Goal: Task Accomplishment & Management: Complete application form

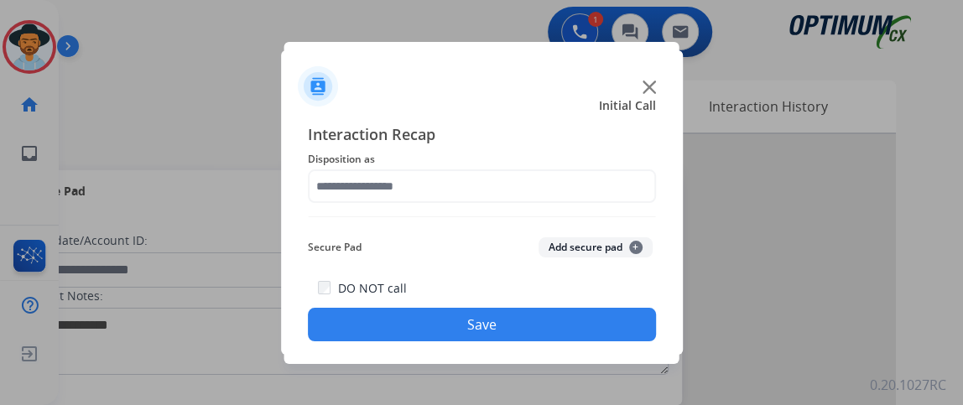
click at [405, 205] on div "Interaction Recap Disposition as Secure Pad Add secure pad + DO NOT call Save" at bounding box center [482, 231] width 348 height 219
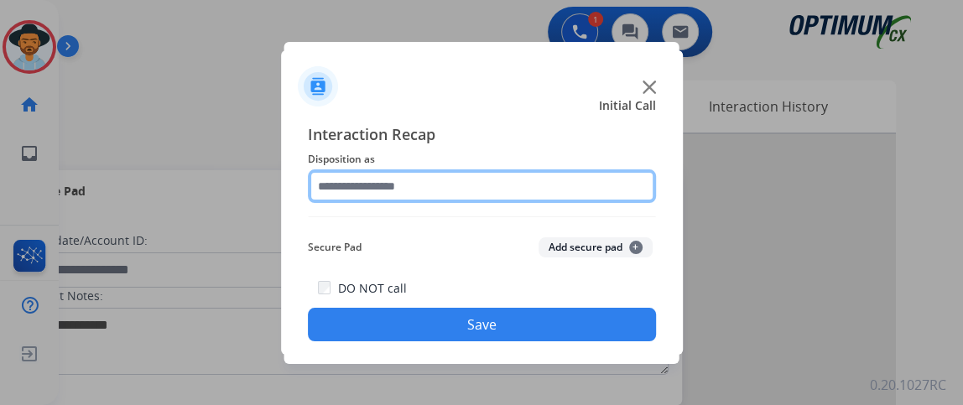
click at [404, 182] on input "text" at bounding box center [482, 186] width 348 height 34
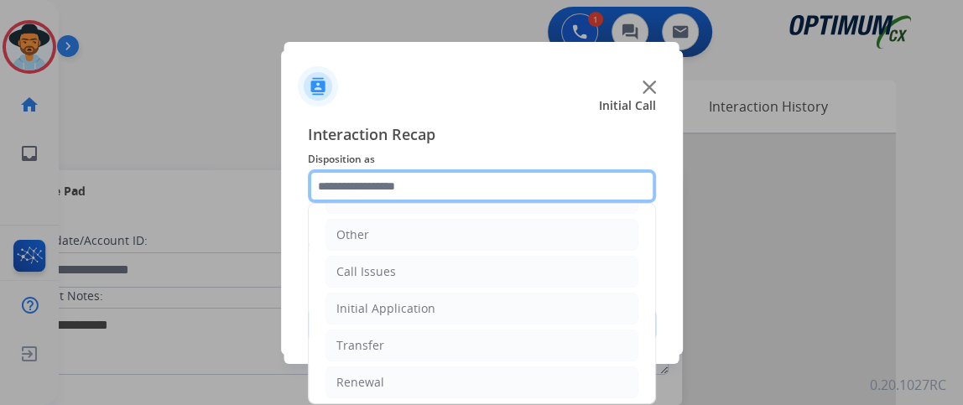
scroll to position [110, 0]
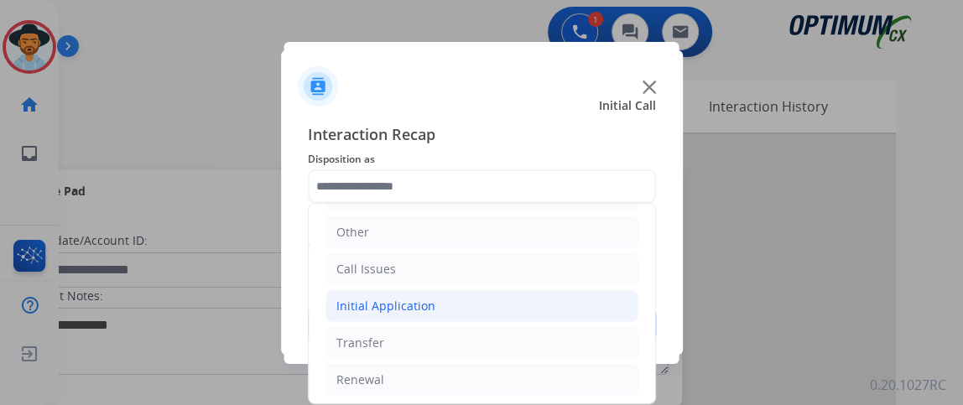
click at [480, 315] on li "Initial Application" at bounding box center [481, 306] width 313 height 32
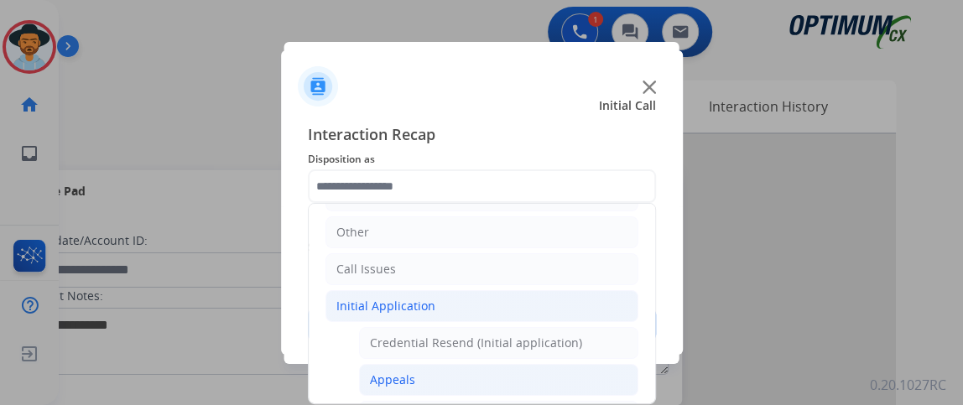
click at [470, 364] on li "Appeals" at bounding box center [498, 380] width 279 height 32
type input "*******"
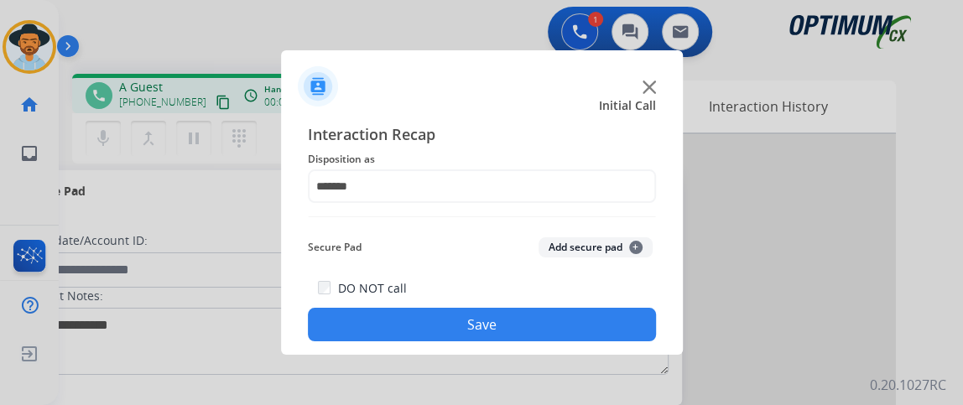
click at [468, 349] on div "Interaction Recap Disposition as ******* Secure Pad Add secure pad + DO NOT cal…" at bounding box center [482, 232] width 402 height 246
click at [465, 322] on button "Save" at bounding box center [482, 325] width 348 height 34
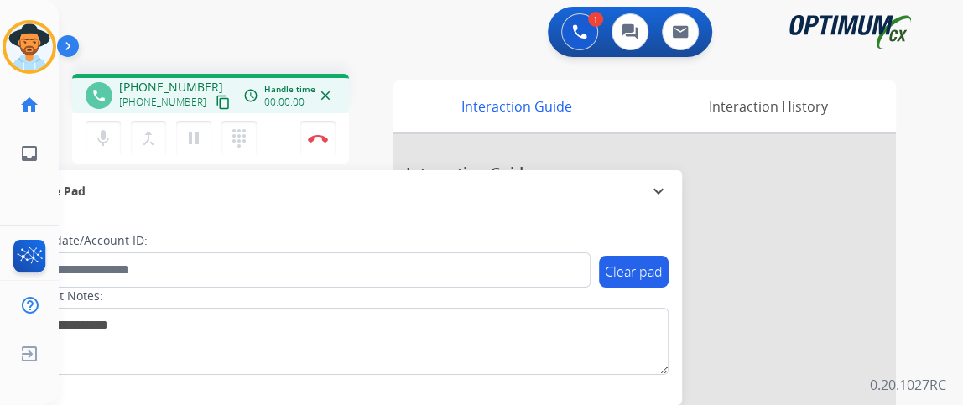
click at [216, 104] on mat-icon "content_copy" at bounding box center [223, 102] width 15 height 15
click at [101, 146] on mat-icon "mic" at bounding box center [103, 138] width 20 height 20
click at [107, 143] on mat-icon "mic_off" at bounding box center [103, 138] width 20 height 20
click at [299, 127] on div "mic Mute merge_type Bridge pause Hold dialpad Dialpad Disconnect" at bounding box center [210, 138] width 277 height 50
click at [309, 131] on button "Disconnect" at bounding box center [317, 138] width 35 height 35
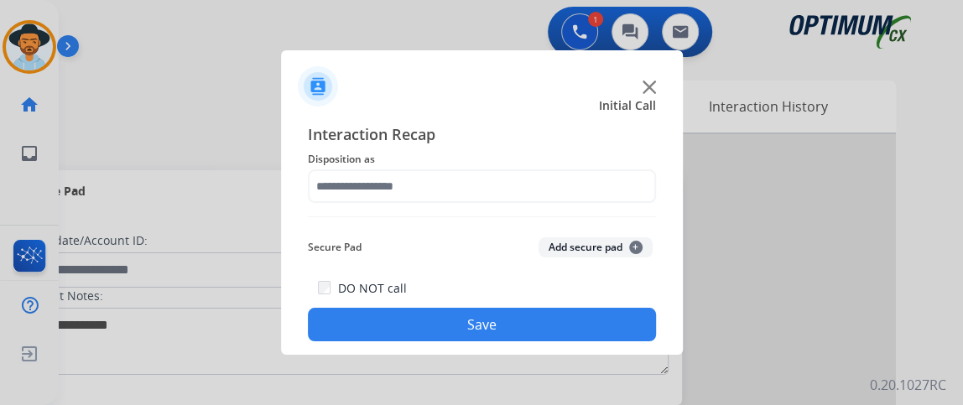
click at [442, 167] on span "Disposition as" at bounding box center [482, 159] width 348 height 20
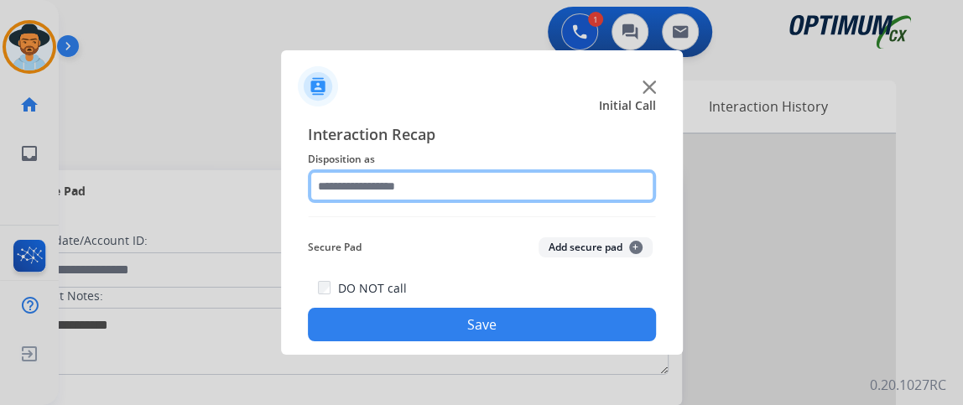
click at [444, 180] on input "text" at bounding box center [482, 186] width 348 height 34
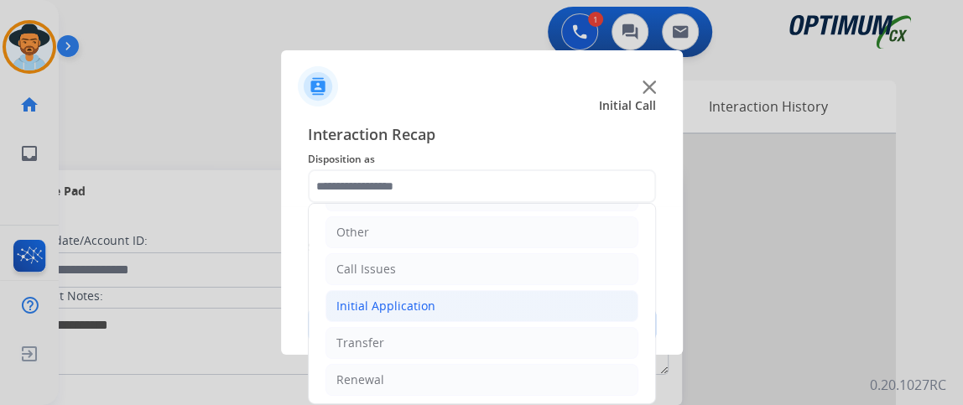
click at [443, 304] on li "Initial Application" at bounding box center [481, 306] width 313 height 32
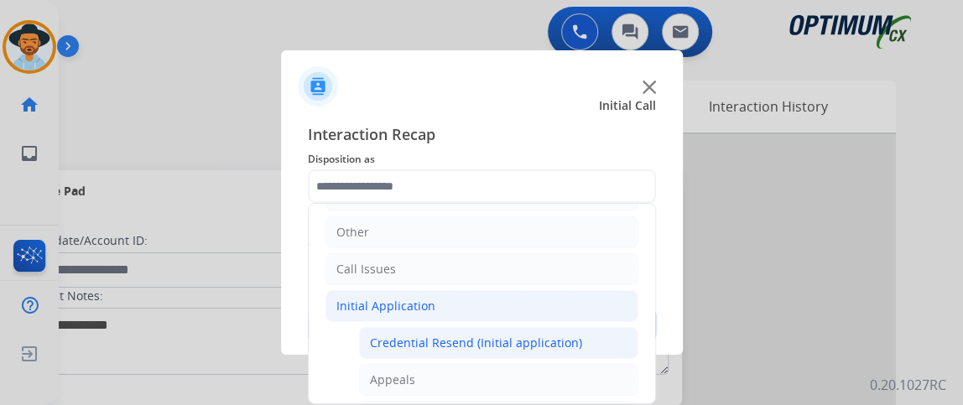
click at [442, 336] on div "Credential Resend (Initial application)" at bounding box center [476, 343] width 212 height 17
type input "**********"
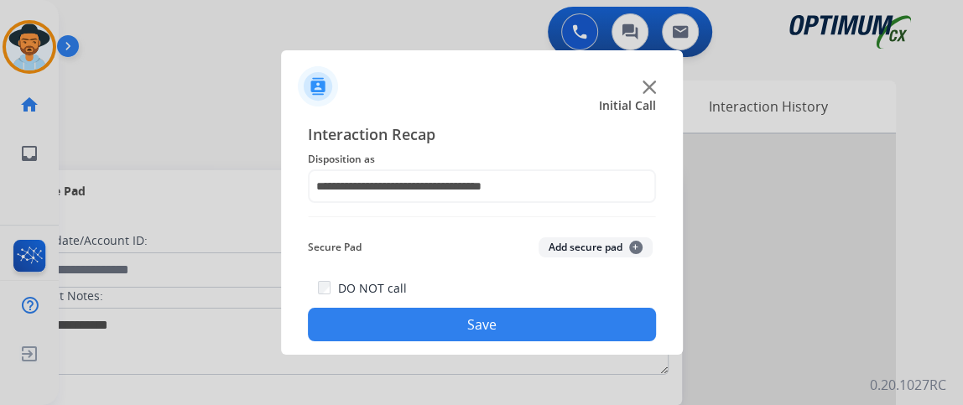
click at [442, 335] on button "Save" at bounding box center [482, 325] width 348 height 34
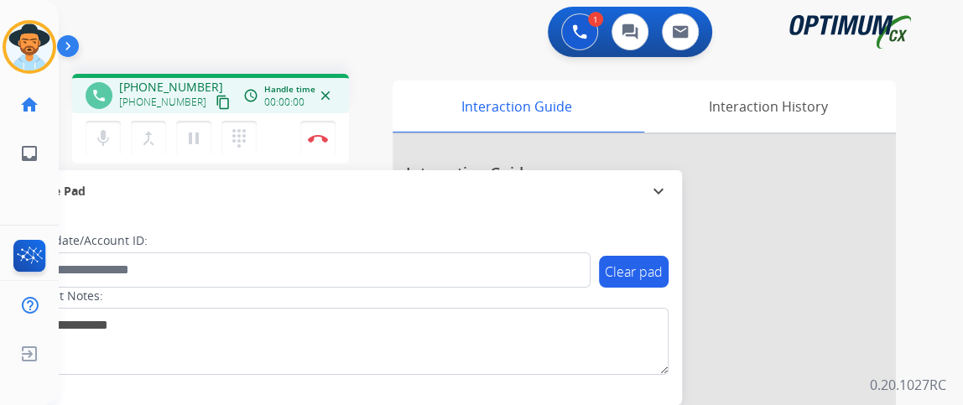
click at [216, 101] on mat-icon "content_copy" at bounding box center [223, 102] width 15 height 15
click at [322, 150] on button "Disconnect" at bounding box center [317, 138] width 35 height 35
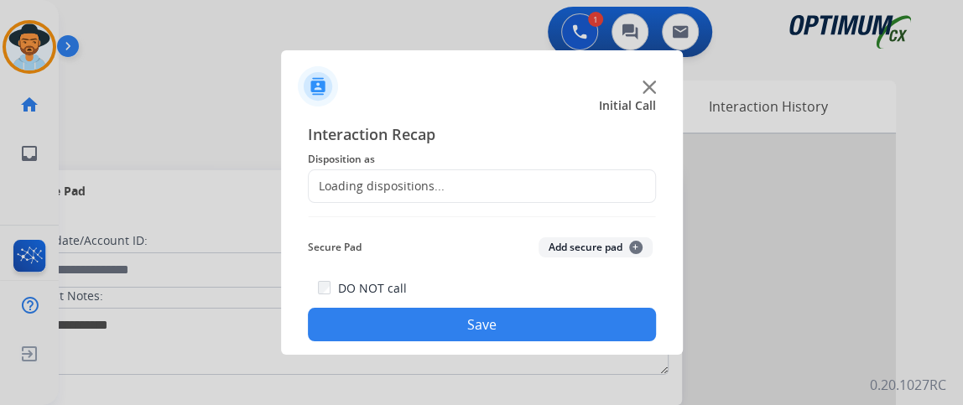
click at [466, 190] on div "Loading dispositions..." at bounding box center [482, 186] width 348 height 34
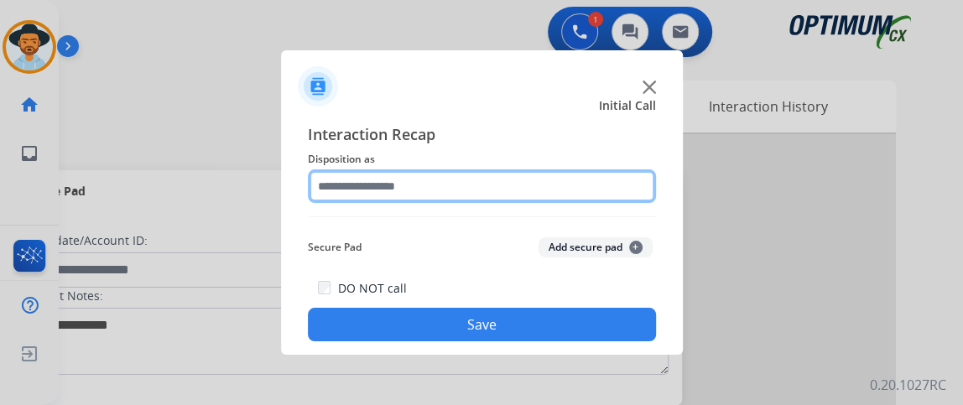
click at [627, 190] on input "text" at bounding box center [482, 186] width 348 height 34
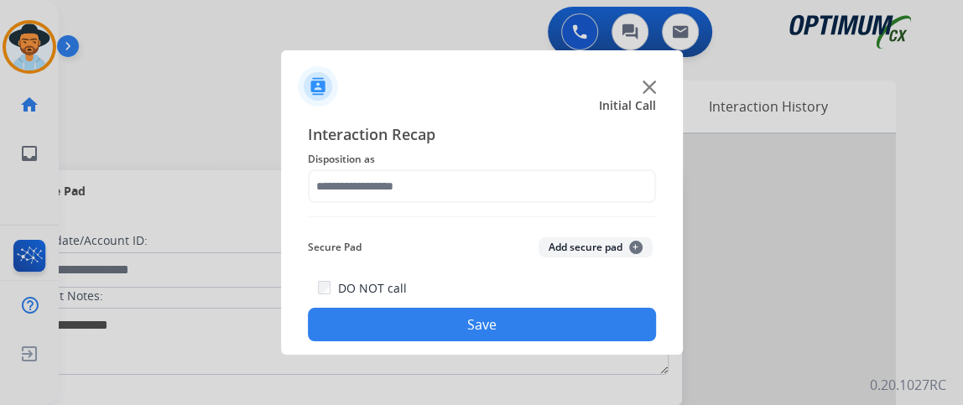
click at [518, 104] on div "Initial Call" at bounding box center [469, 105] width 402 height 17
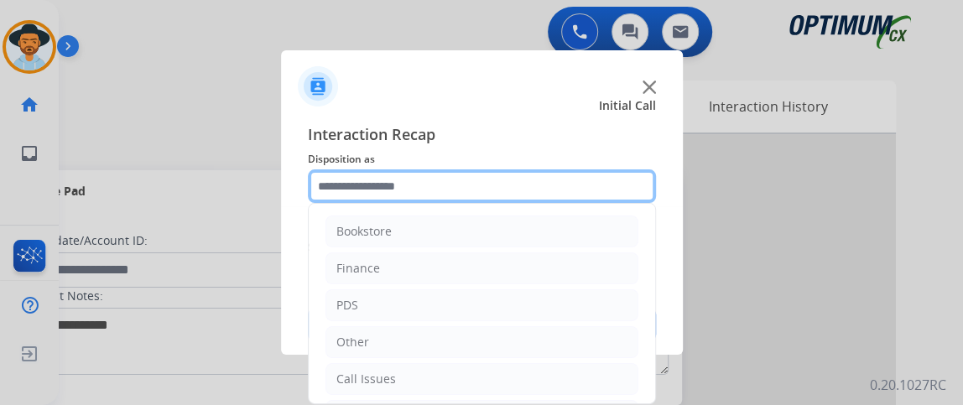
click at [517, 184] on input "text" at bounding box center [482, 186] width 348 height 34
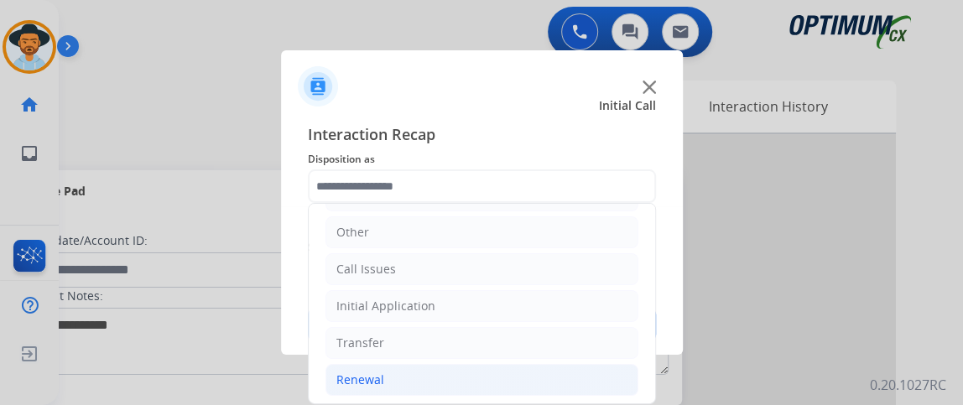
click at [484, 372] on li "Renewal" at bounding box center [481, 380] width 313 height 32
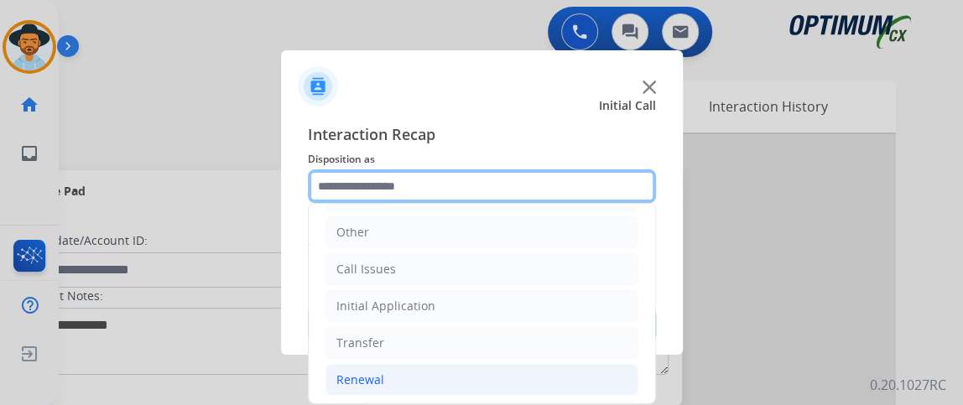
scroll to position [417, 0]
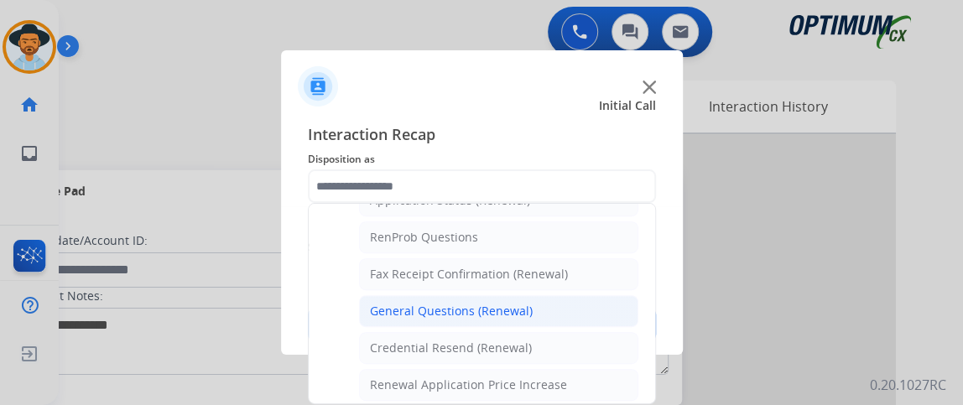
click at [524, 303] on div "General Questions (Renewal)" at bounding box center [451, 311] width 163 height 17
type input "**********"
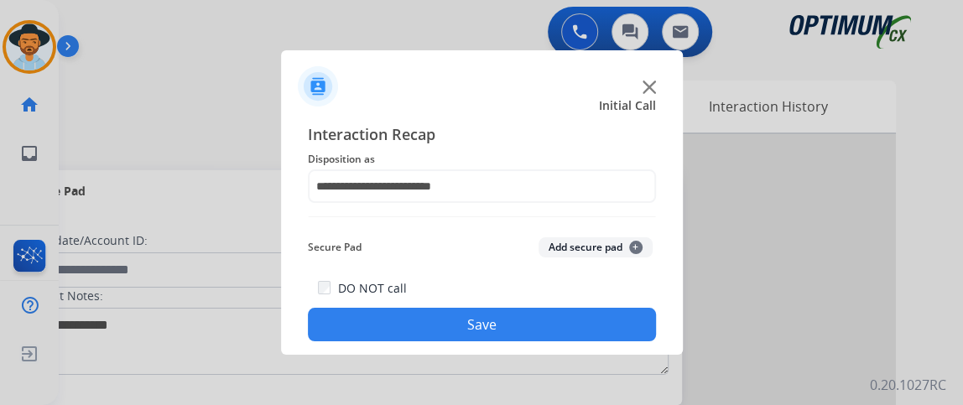
click at [508, 322] on button "Save" at bounding box center [482, 325] width 348 height 34
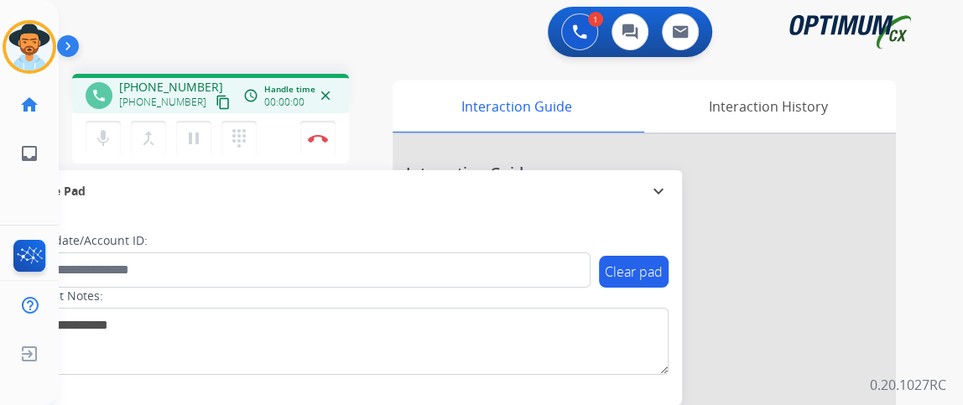
click at [216, 100] on mat-icon "content_copy" at bounding box center [223, 102] width 15 height 15
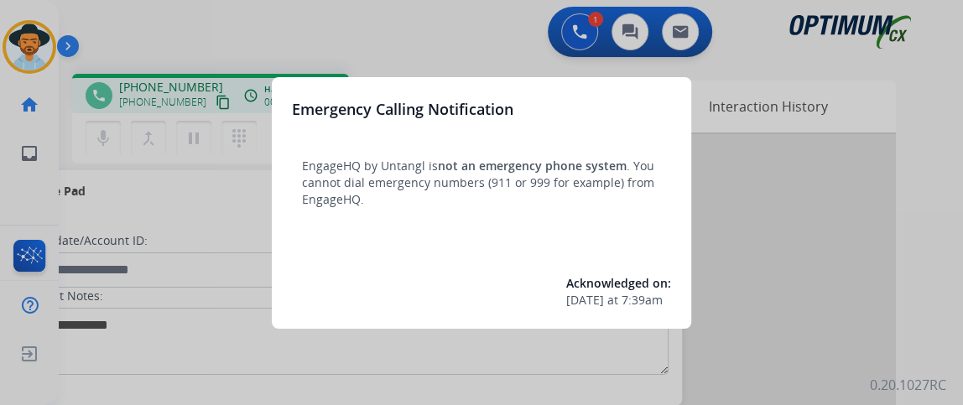
click at [375, 66] on div at bounding box center [481, 202] width 963 height 405
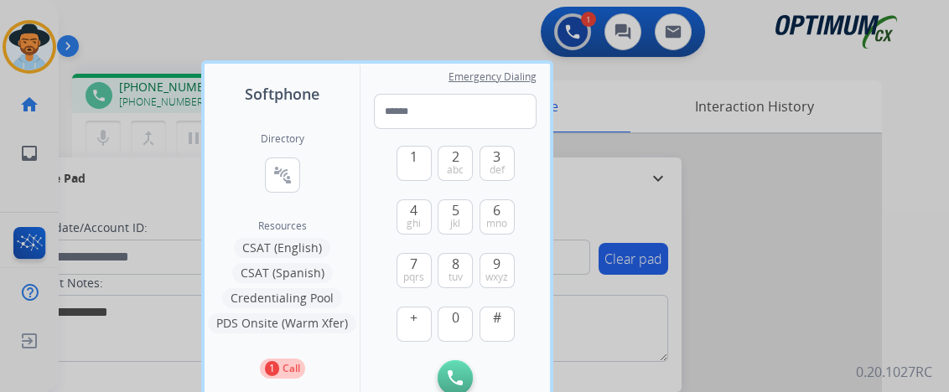
click at [415, 25] on div at bounding box center [474, 196] width 949 height 392
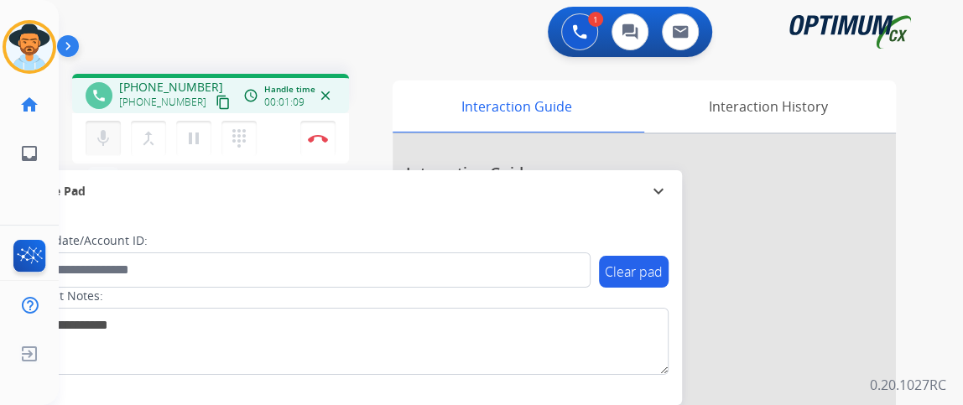
click at [102, 137] on mat-icon "mic" at bounding box center [103, 138] width 20 height 20
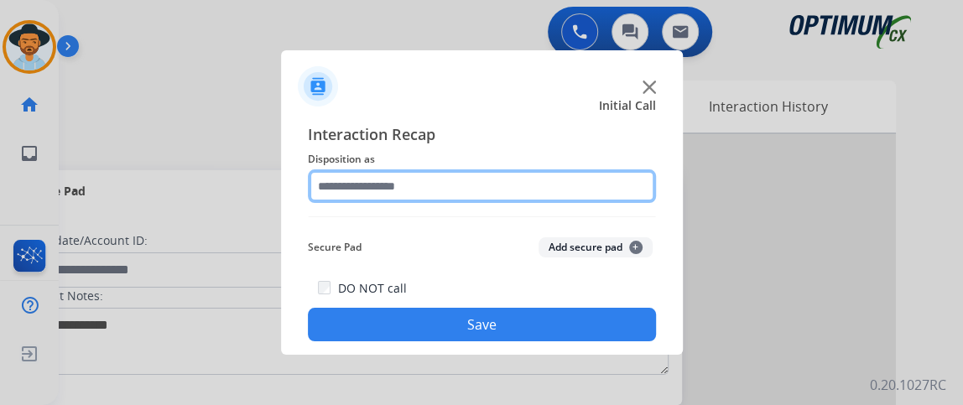
click at [350, 187] on input "text" at bounding box center [482, 186] width 348 height 34
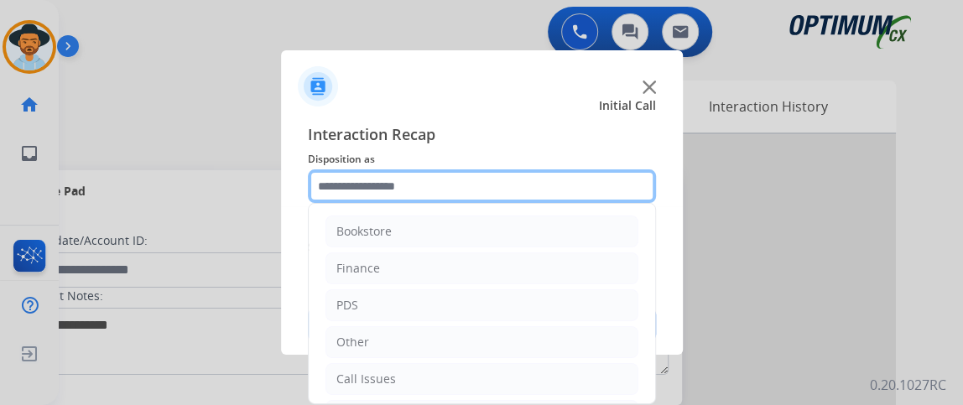
scroll to position [110, 0]
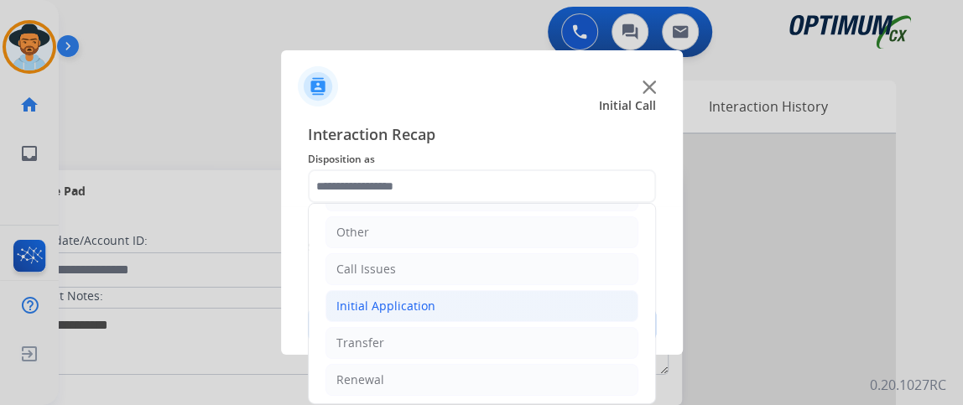
click at [580, 303] on li "Initial Application" at bounding box center [481, 306] width 313 height 32
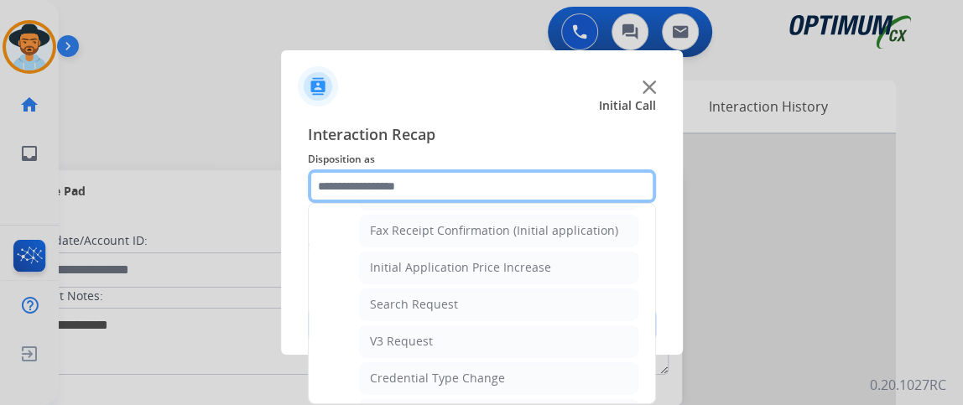
scroll to position [671, 0]
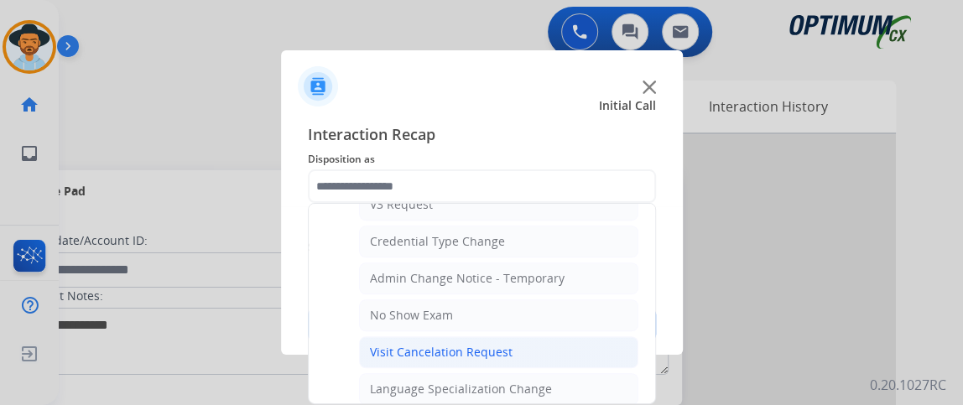
click at [604, 336] on li "Visit Cancelation Request" at bounding box center [498, 352] width 279 height 32
type input "**********"
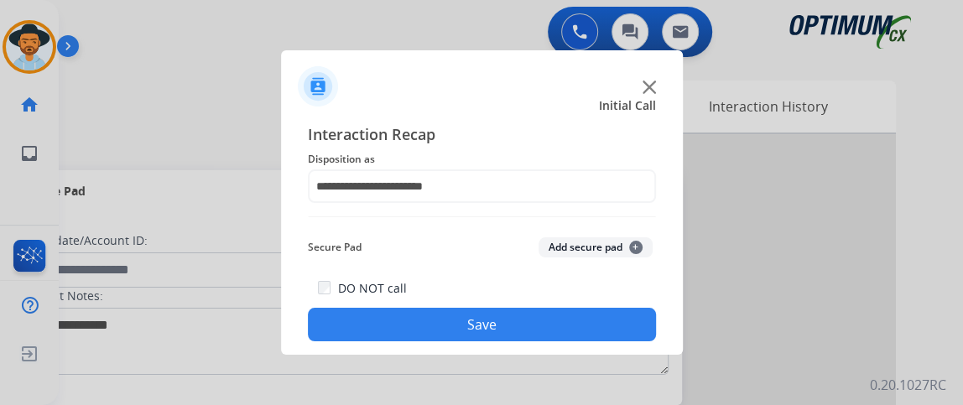
click at [600, 321] on button "Save" at bounding box center [482, 325] width 348 height 34
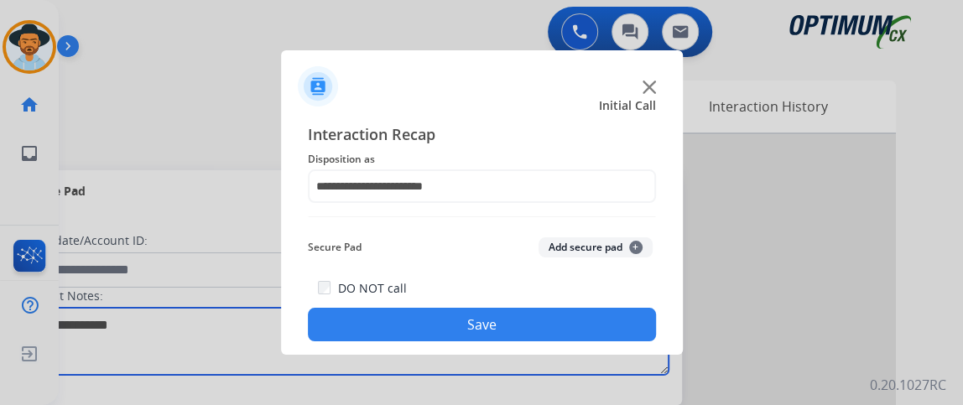
click at [600, 321] on textarea at bounding box center [344, 341] width 647 height 67
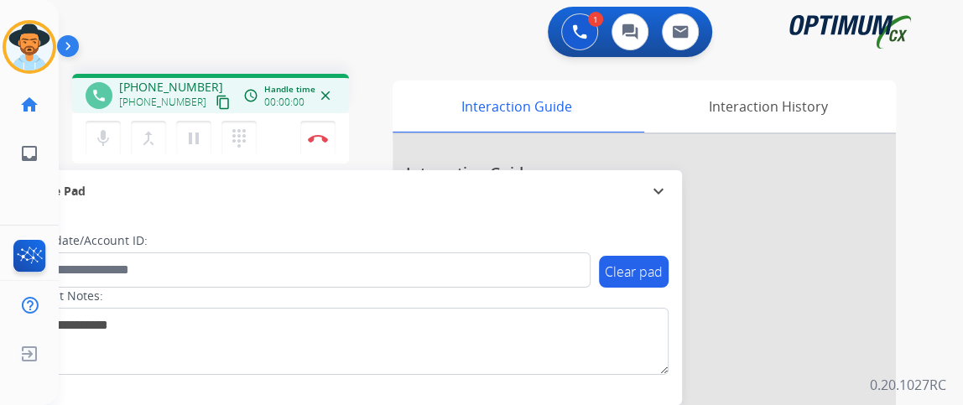
click at [216, 101] on mat-icon "content_copy" at bounding box center [223, 102] width 15 height 15
click at [105, 130] on mat-icon "mic" at bounding box center [103, 138] width 20 height 20
click at [106, 133] on mat-icon "mic_off" at bounding box center [103, 138] width 20 height 20
click at [107, 138] on mat-icon "mic_off" at bounding box center [103, 138] width 20 height 20
click at [107, 141] on mat-icon "mic" at bounding box center [103, 138] width 20 height 20
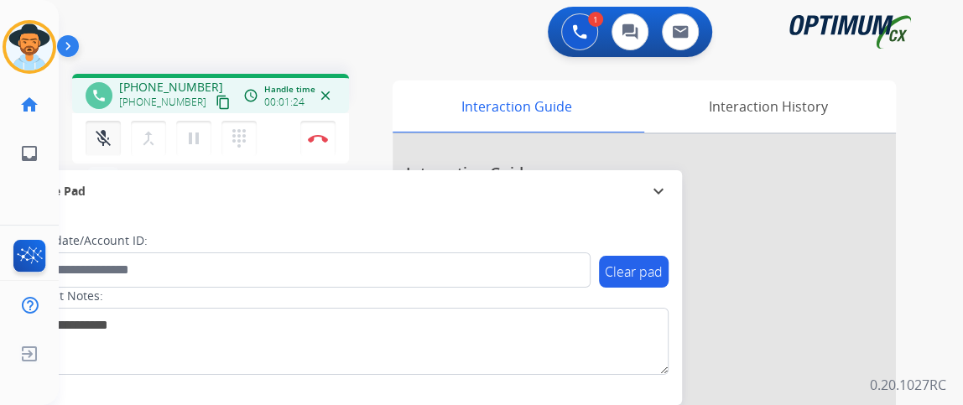
click at [119, 148] on button "mic_off Mute" at bounding box center [103, 138] width 35 height 35
click at [114, 135] on button "mic Mute" at bounding box center [103, 138] width 35 height 35
click at [331, 144] on button "Disconnect" at bounding box center [317, 138] width 35 height 35
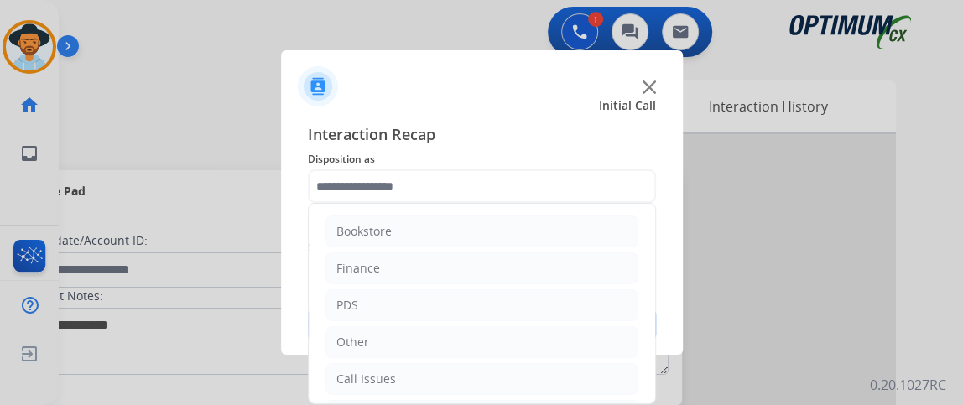
scroll to position [110, 0]
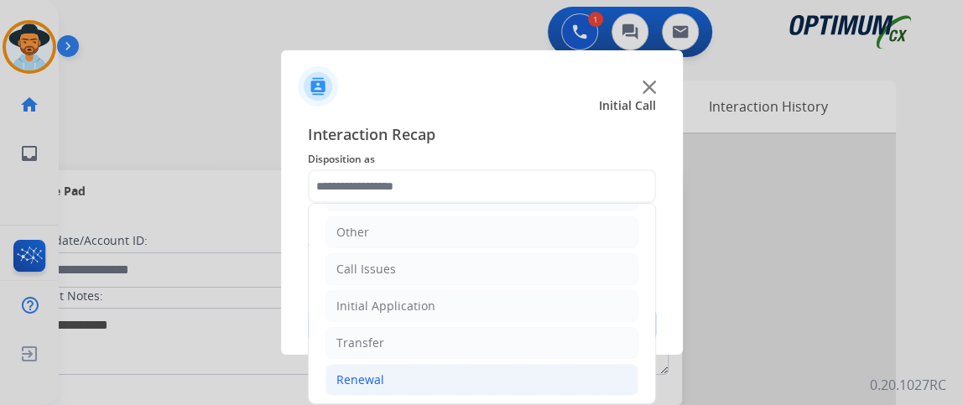
click at [463, 382] on li "Renewal" at bounding box center [481, 380] width 313 height 32
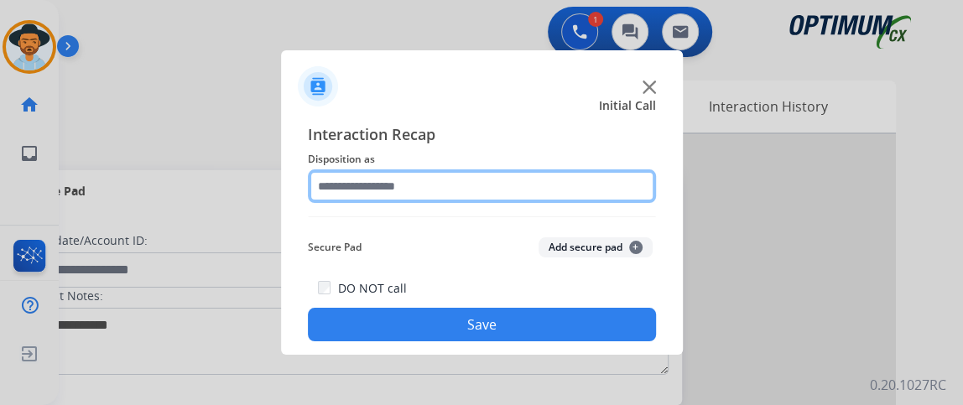
click at [608, 169] on input "text" at bounding box center [482, 186] width 348 height 34
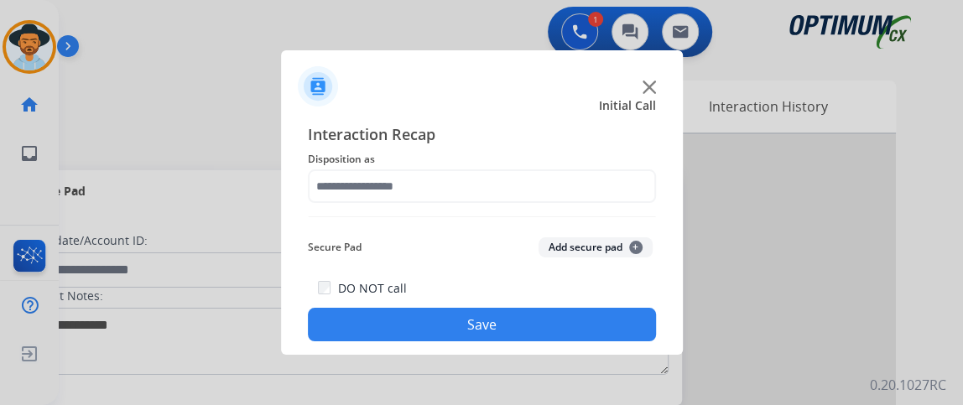
click at [566, 130] on span "Interaction Recap" at bounding box center [482, 135] width 348 height 27
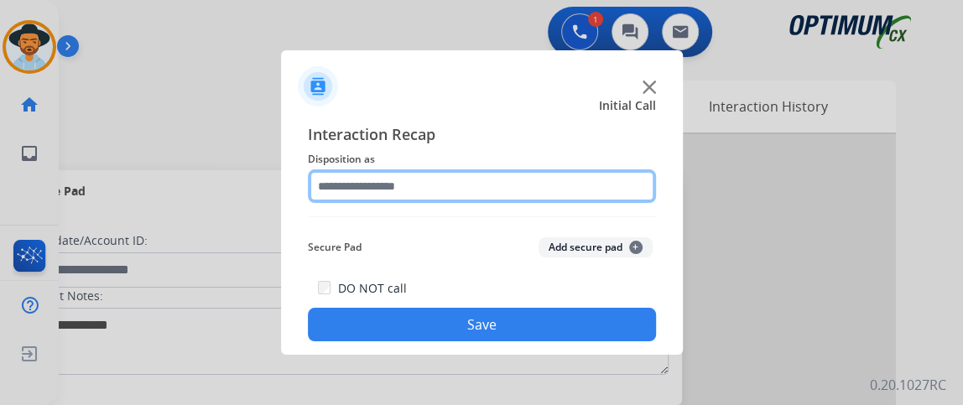
click at [558, 178] on input "text" at bounding box center [482, 186] width 348 height 34
click at [585, 193] on input "text" at bounding box center [482, 186] width 348 height 34
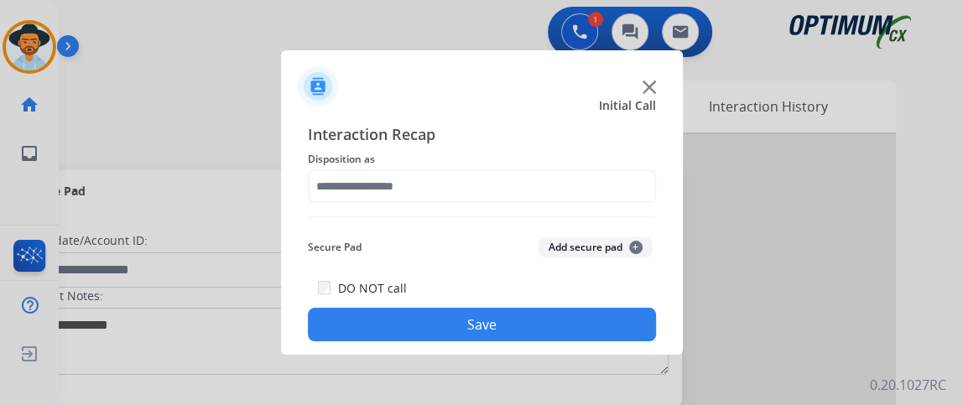
click at [495, 226] on div "Interaction Recap Disposition as Secure Pad Add secure pad + DO NOT call Save" at bounding box center [482, 231] width 348 height 219
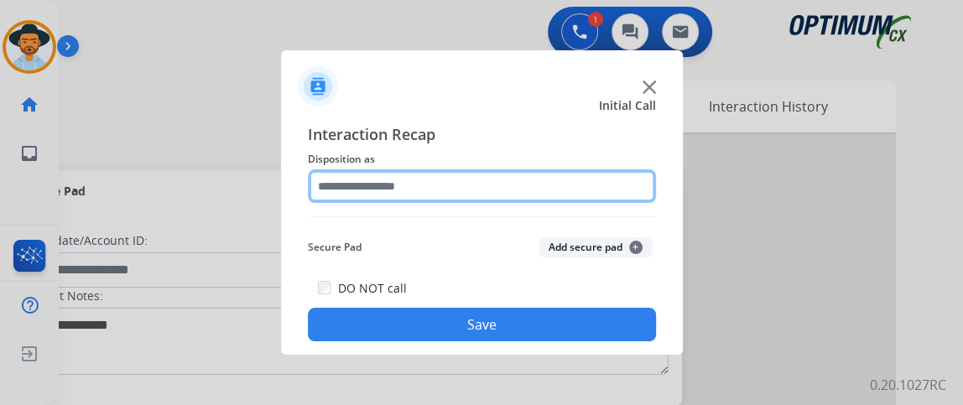
click at [492, 195] on input "text" at bounding box center [482, 186] width 348 height 34
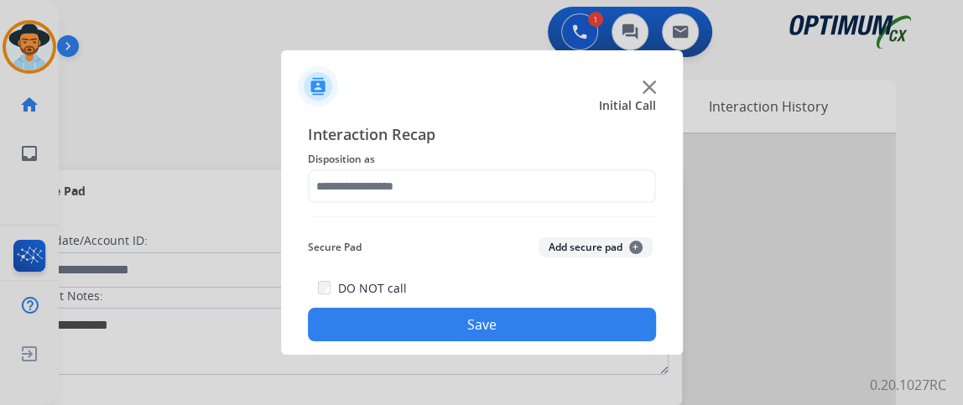
click at [491, 226] on div "Interaction Recap Disposition as Secure Pad Add secure pad + DO NOT call Save" at bounding box center [482, 231] width 348 height 219
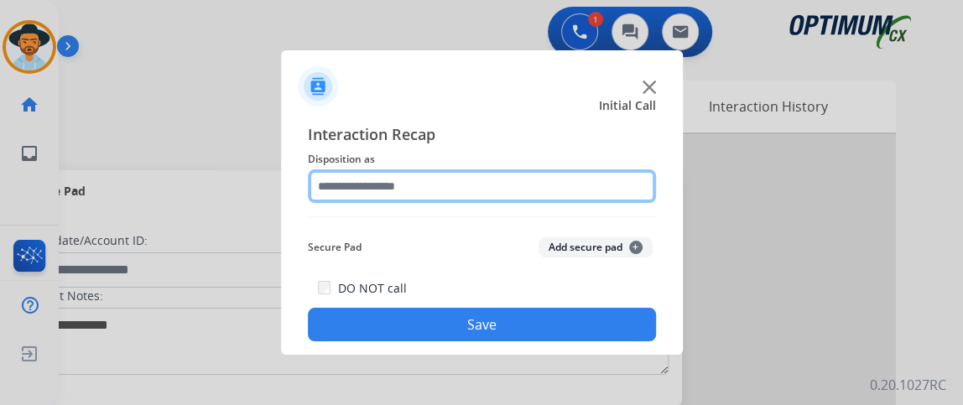
click at [423, 190] on input "text" at bounding box center [482, 186] width 348 height 34
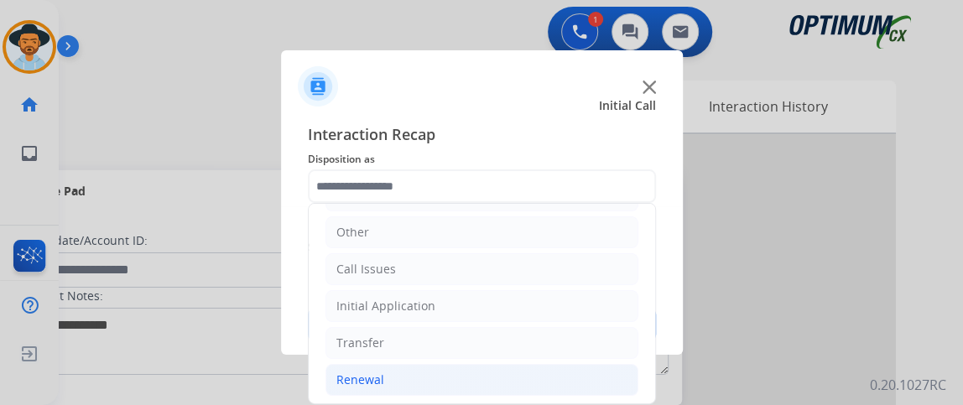
click at [496, 369] on li "Renewal" at bounding box center [481, 380] width 313 height 32
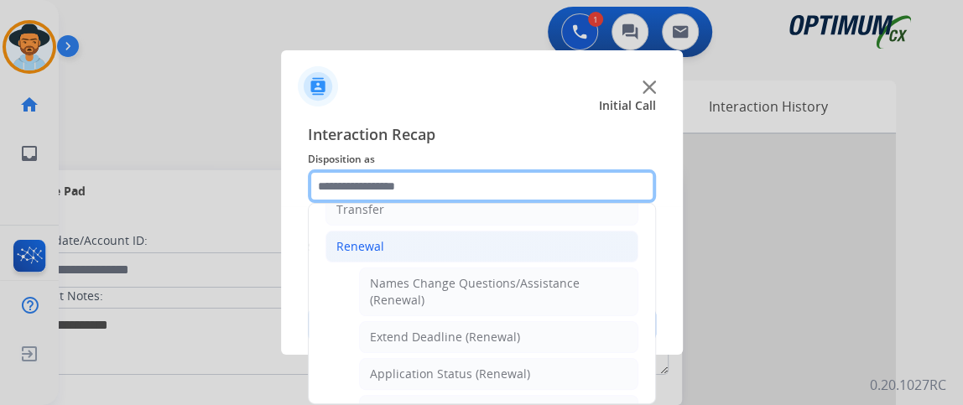
scroll to position [248, 0]
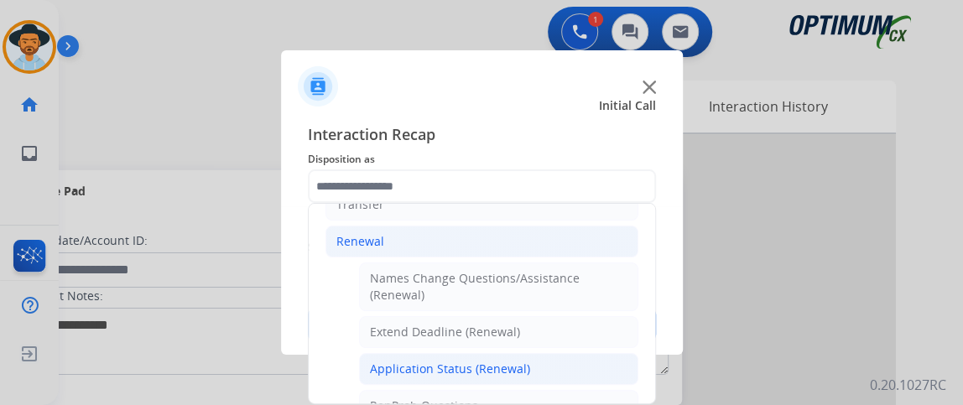
click at [523, 356] on li "Application Status (Renewal)" at bounding box center [498, 369] width 279 height 32
type input "**********"
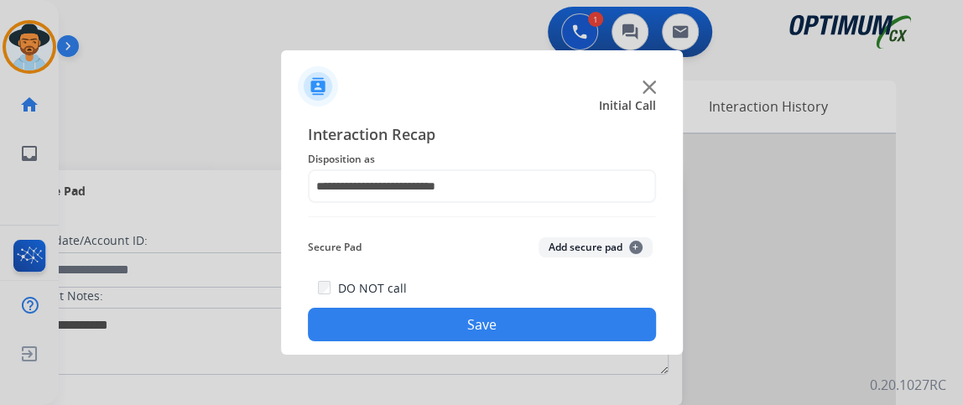
click at [514, 335] on button "Save" at bounding box center [482, 325] width 348 height 34
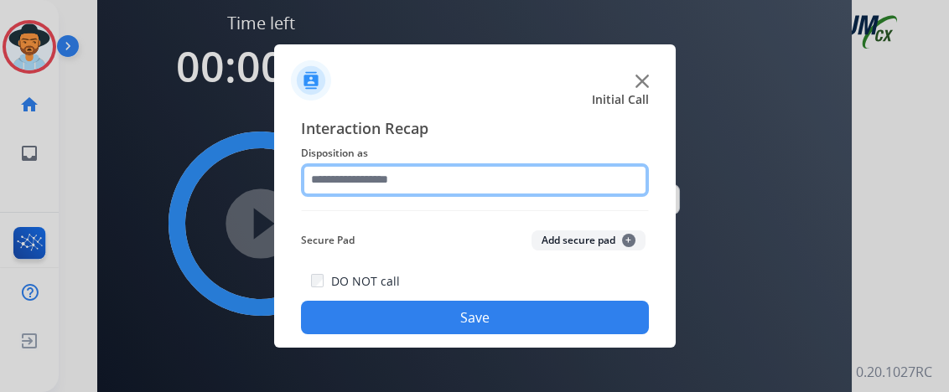
click at [574, 183] on input "text" at bounding box center [475, 181] width 348 height 34
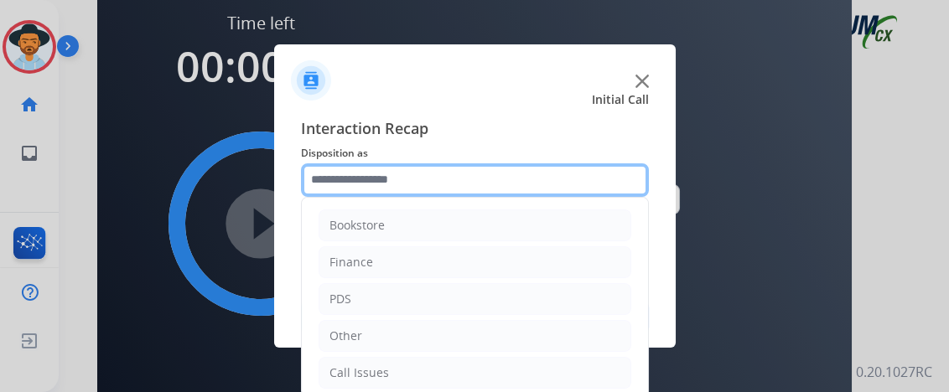
scroll to position [110, 0]
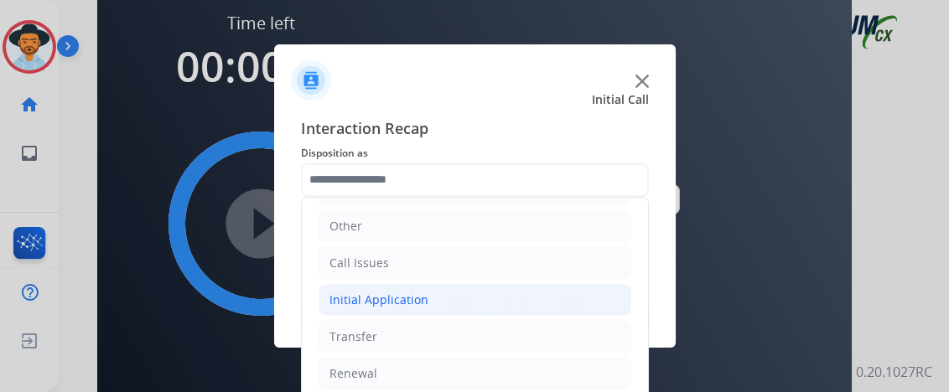
click at [554, 309] on li "Initial Application" at bounding box center [475, 300] width 313 height 32
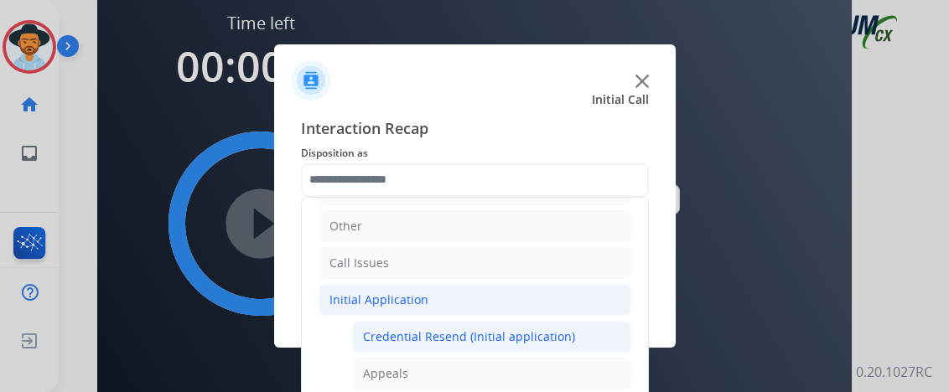
click at [544, 336] on div "Credential Resend (Initial application)" at bounding box center [469, 337] width 212 height 17
type input "**********"
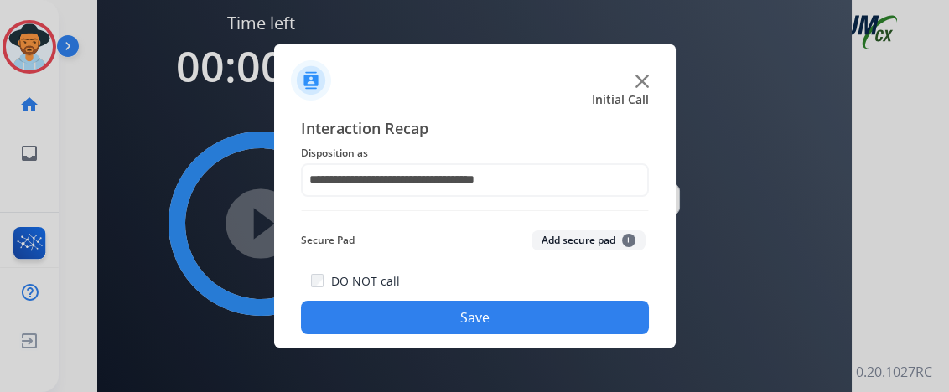
click at [533, 319] on button "Save" at bounding box center [475, 318] width 348 height 34
